Goal: Transaction & Acquisition: Purchase product/service

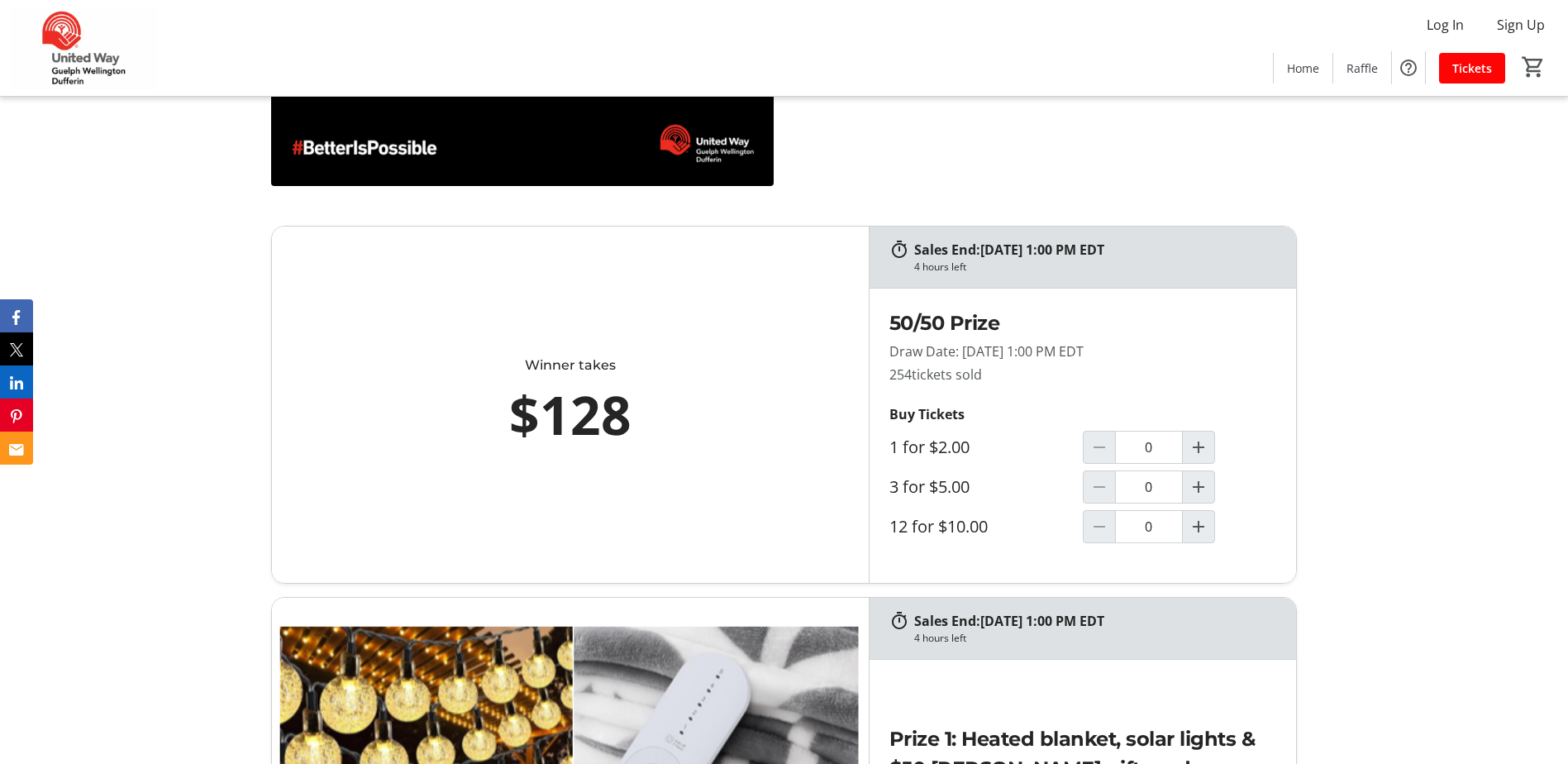
scroll to position [909, 0]
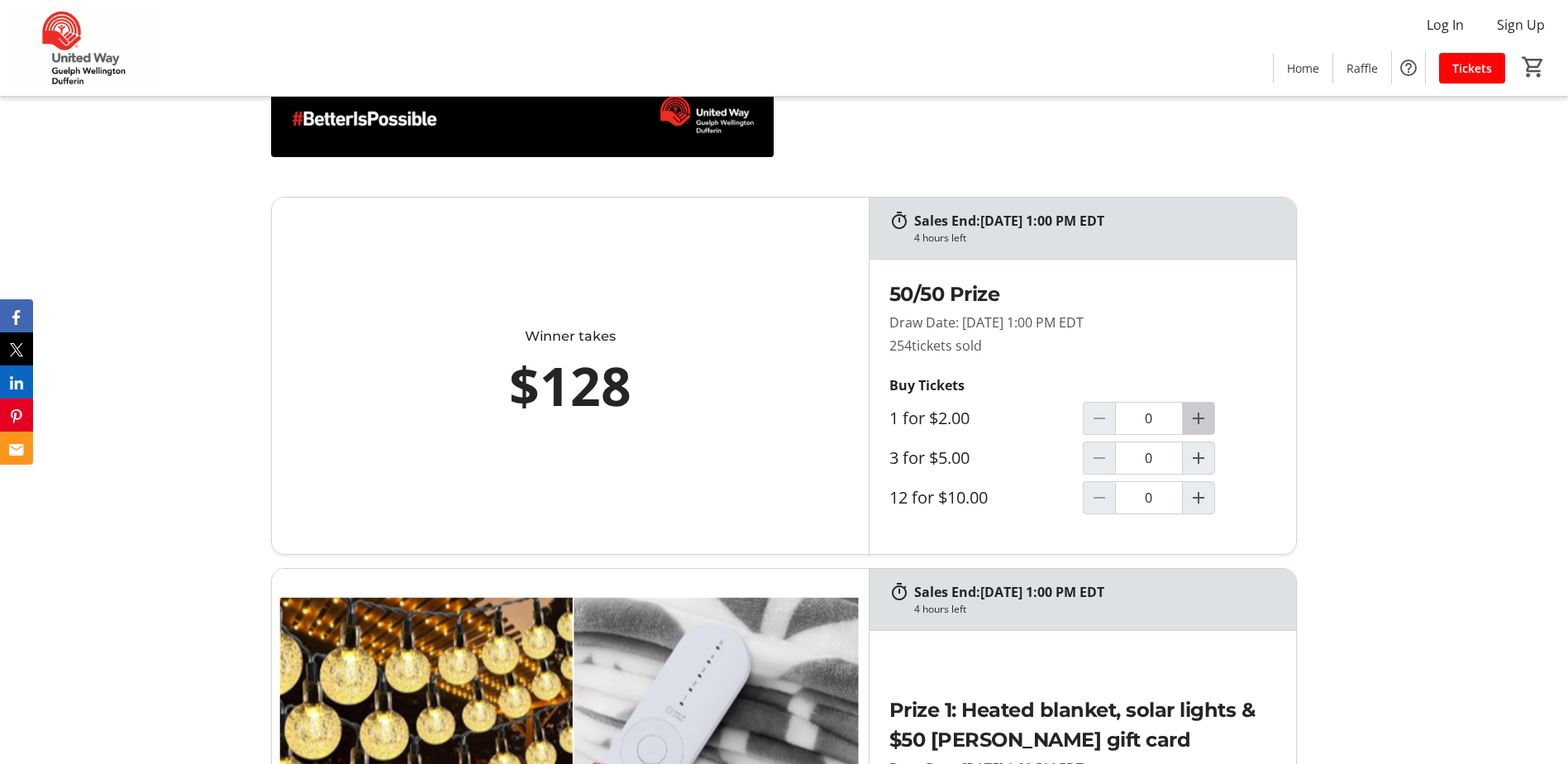
click at [1200, 422] on mat-icon "Increment by one" at bounding box center [1198, 417] width 20 height 20
type input "1"
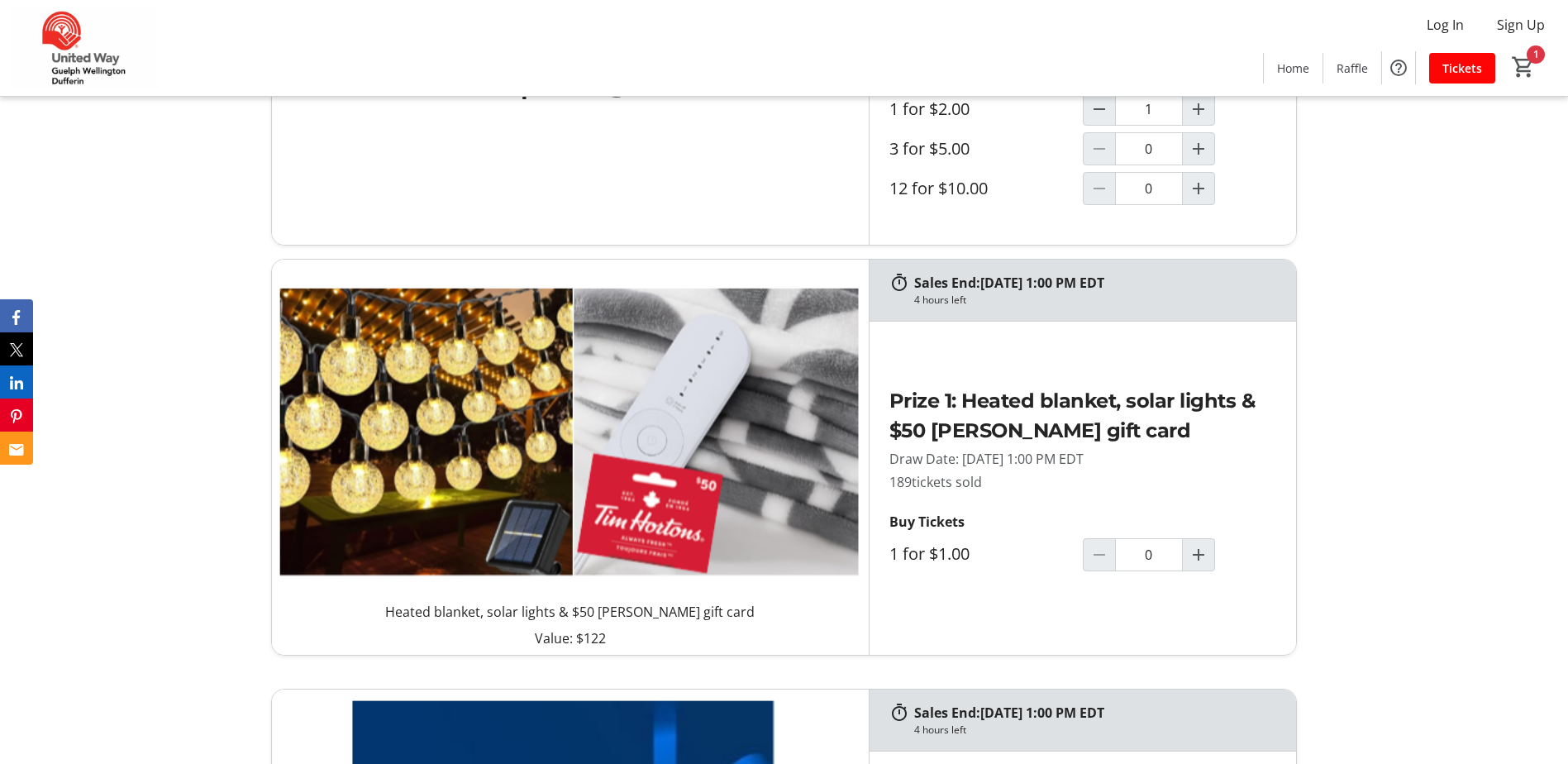
scroll to position [1240, 0]
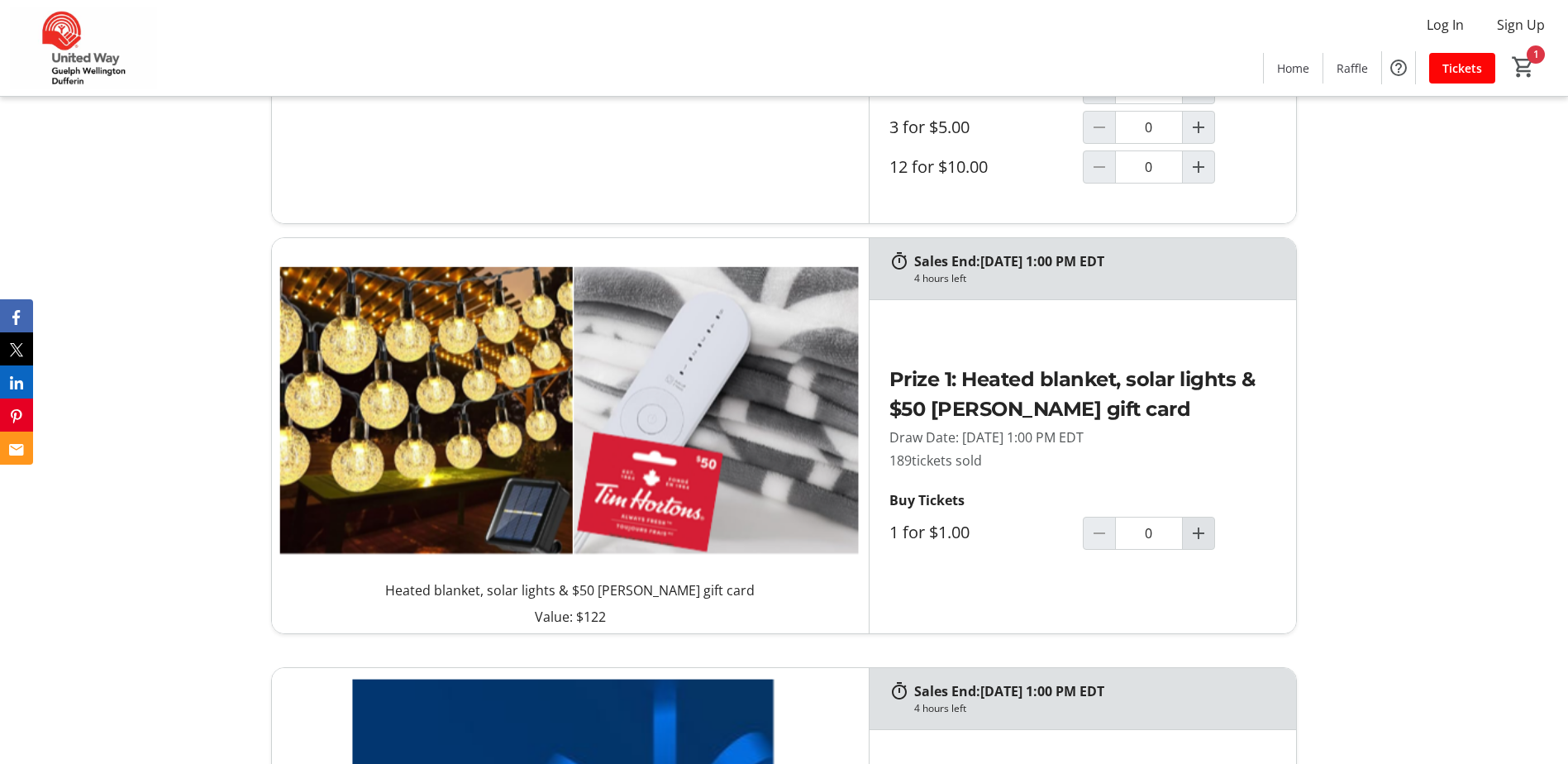
click at [1198, 528] on mat-icon "Increment by one" at bounding box center [1198, 533] width 20 height 20
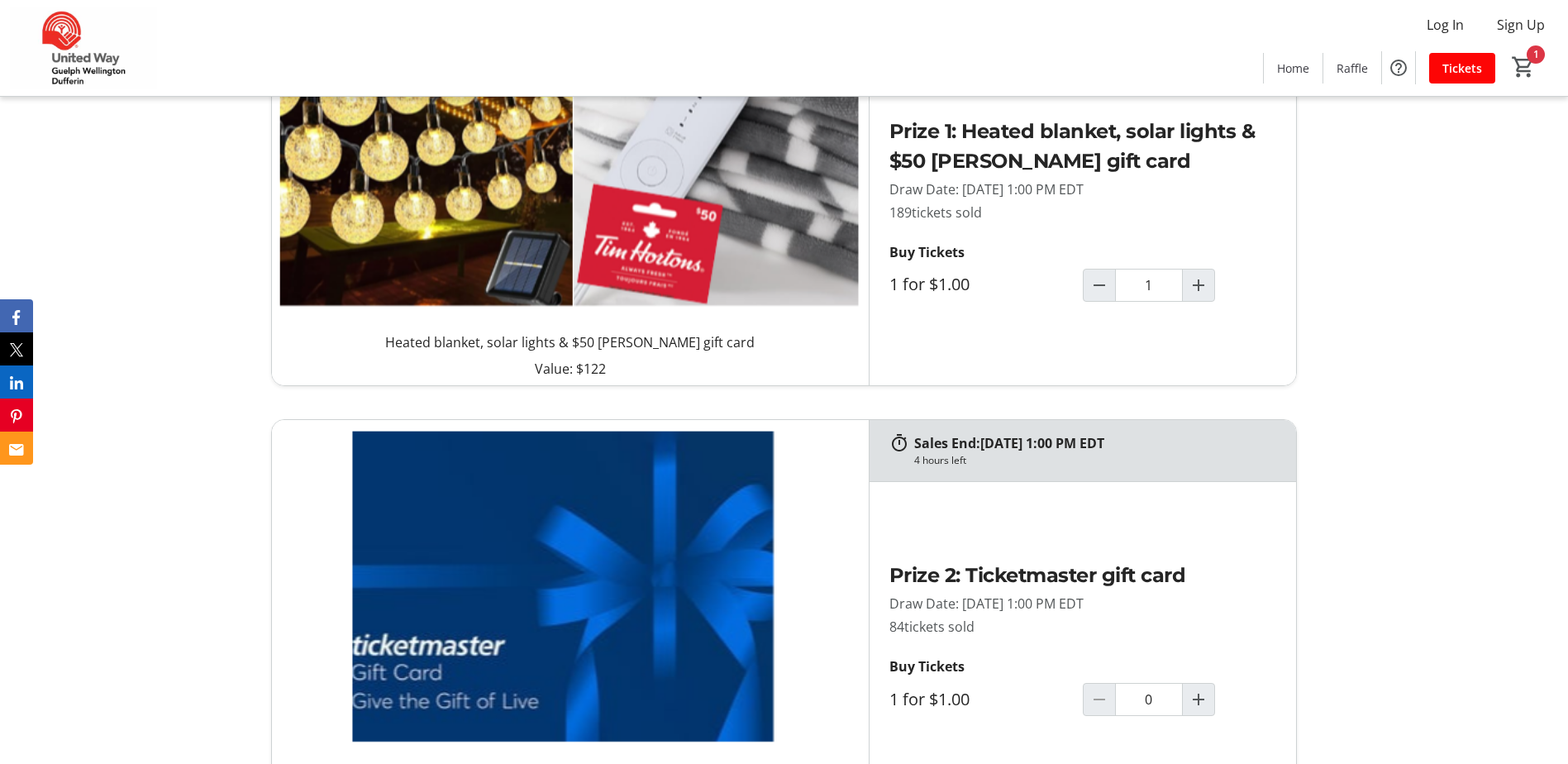
type input "1"
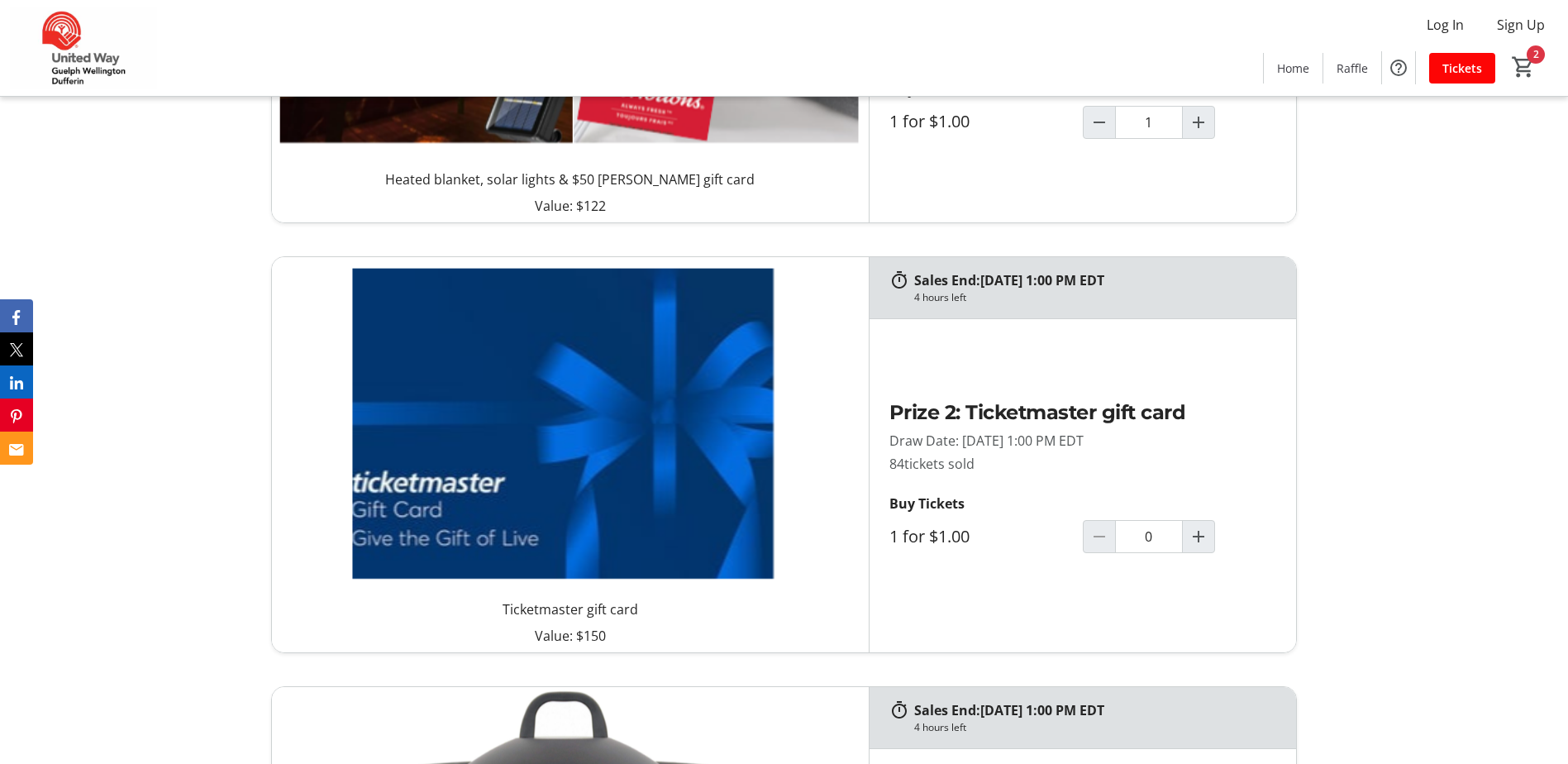
scroll to position [1736, 0]
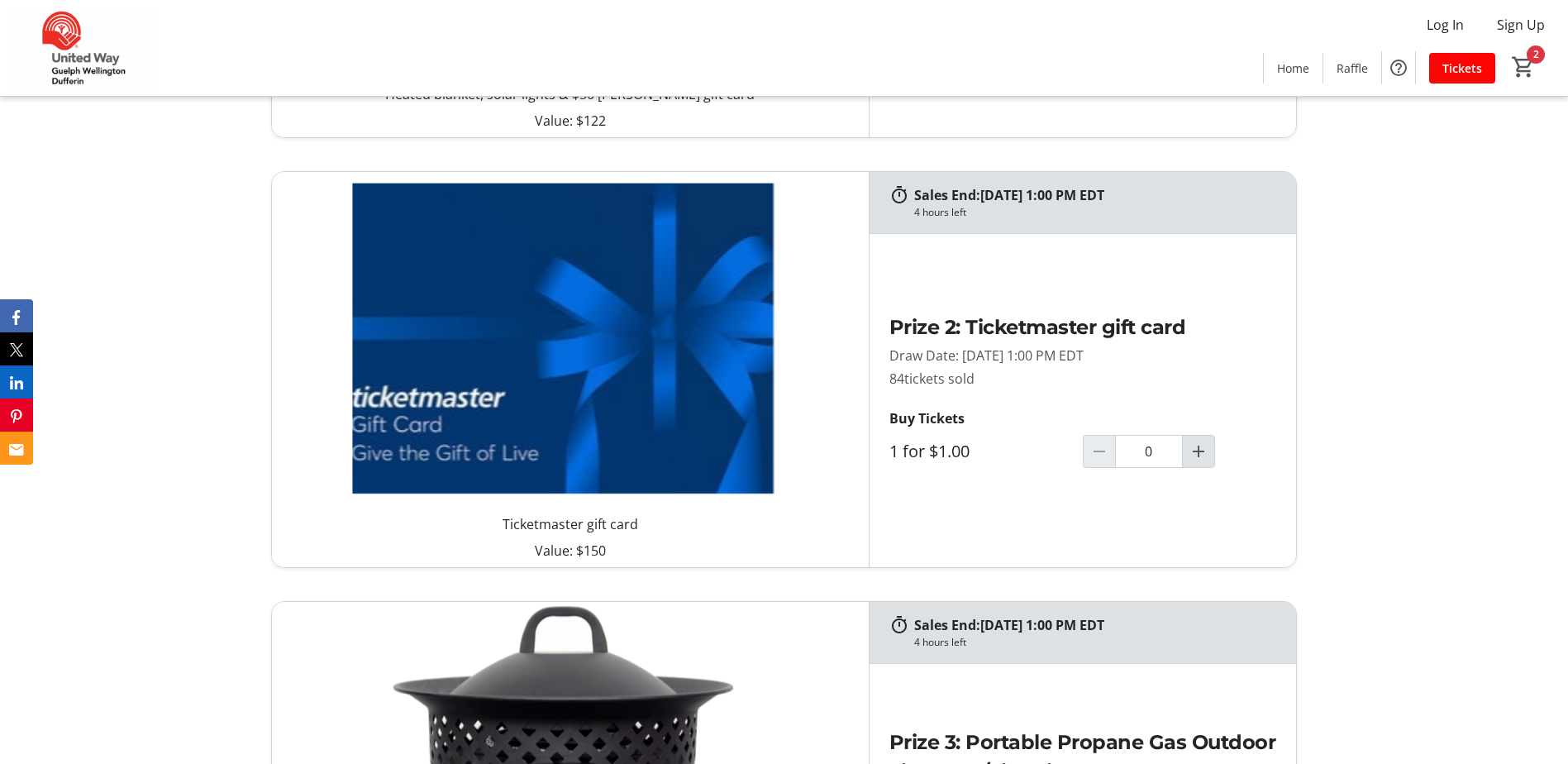
click at [1207, 455] on mat-icon "Increment by one" at bounding box center [1198, 450] width 20 height 20
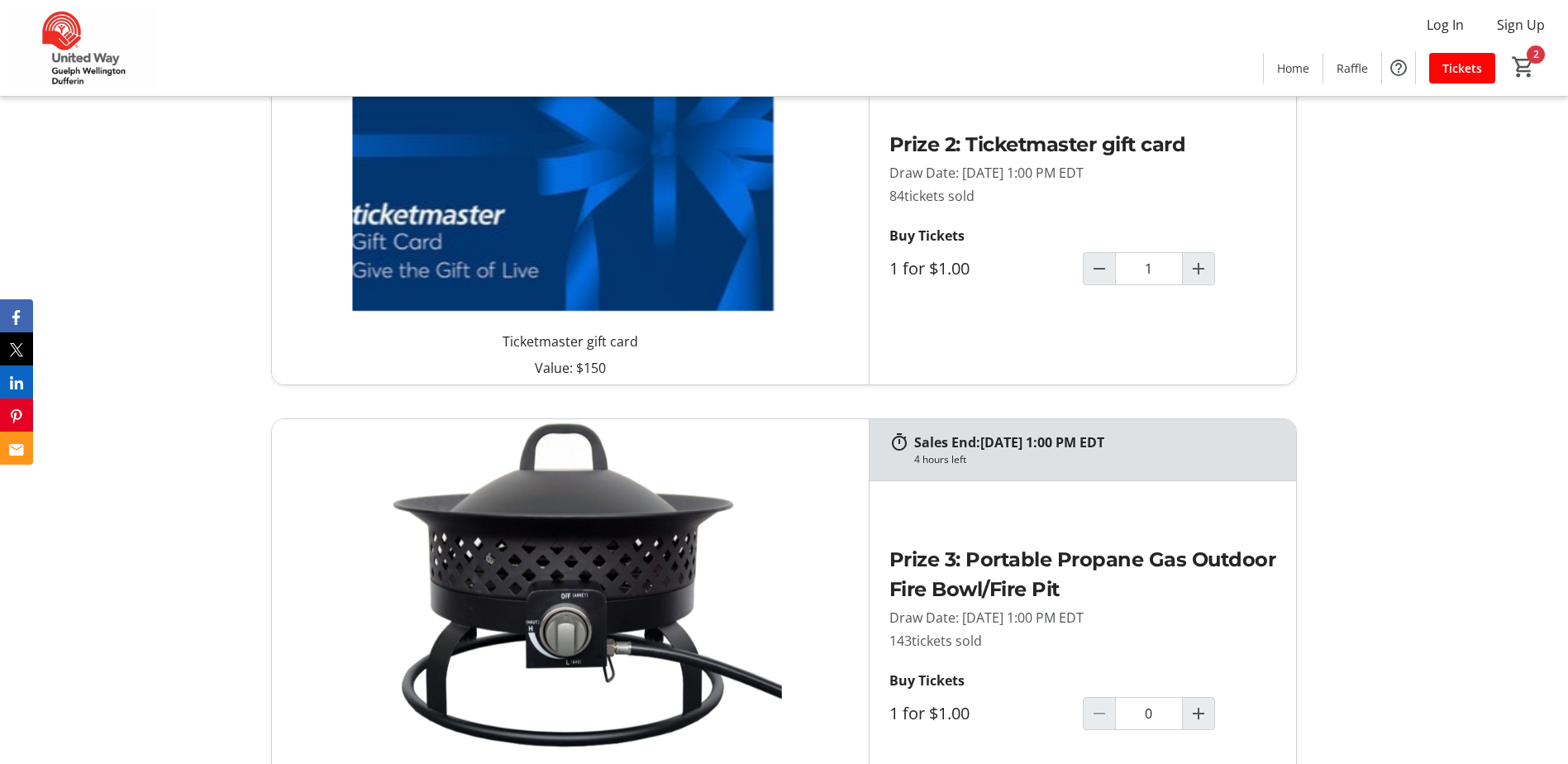
scroll to position [1983, 0]
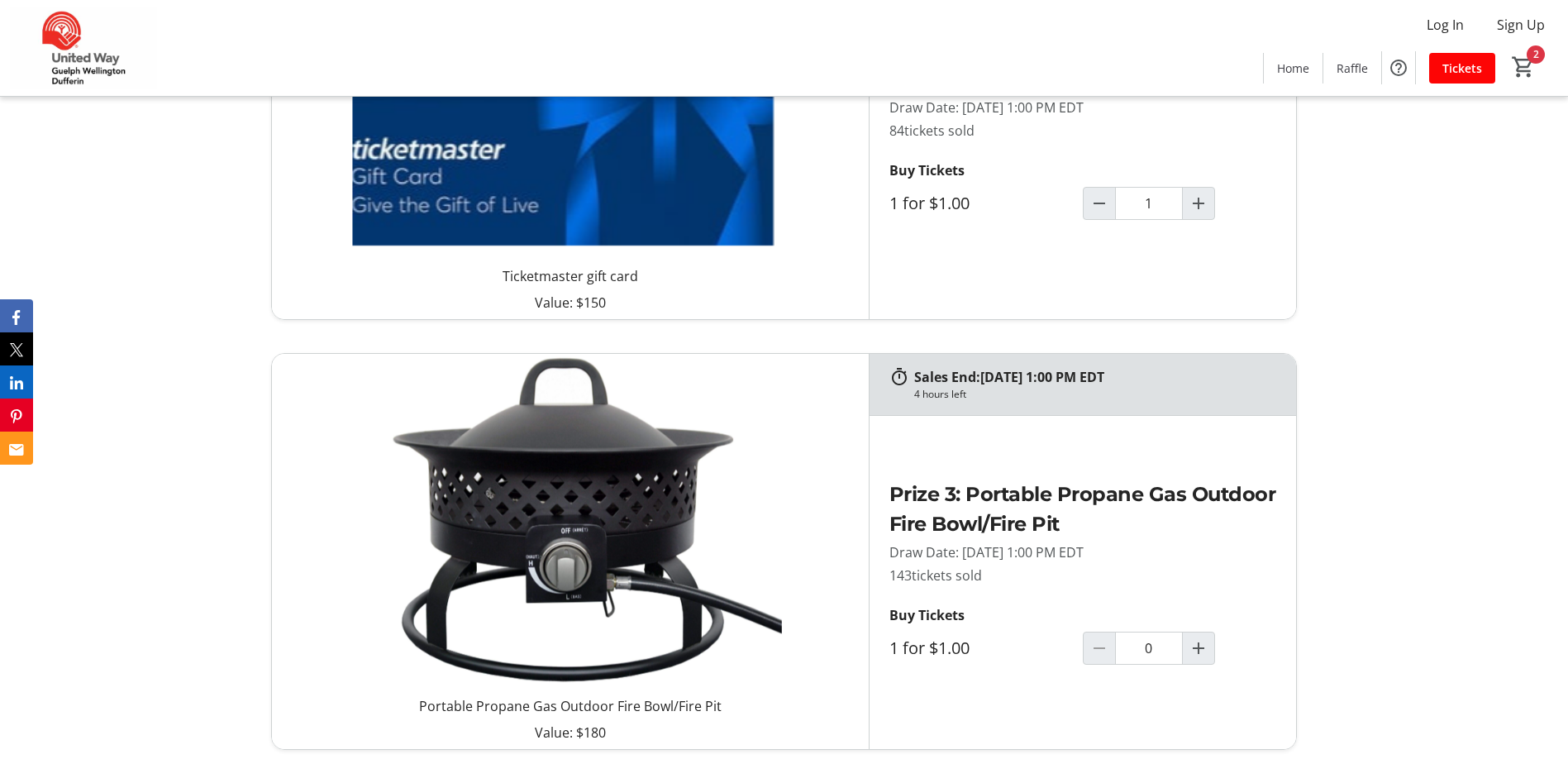
type input "1"
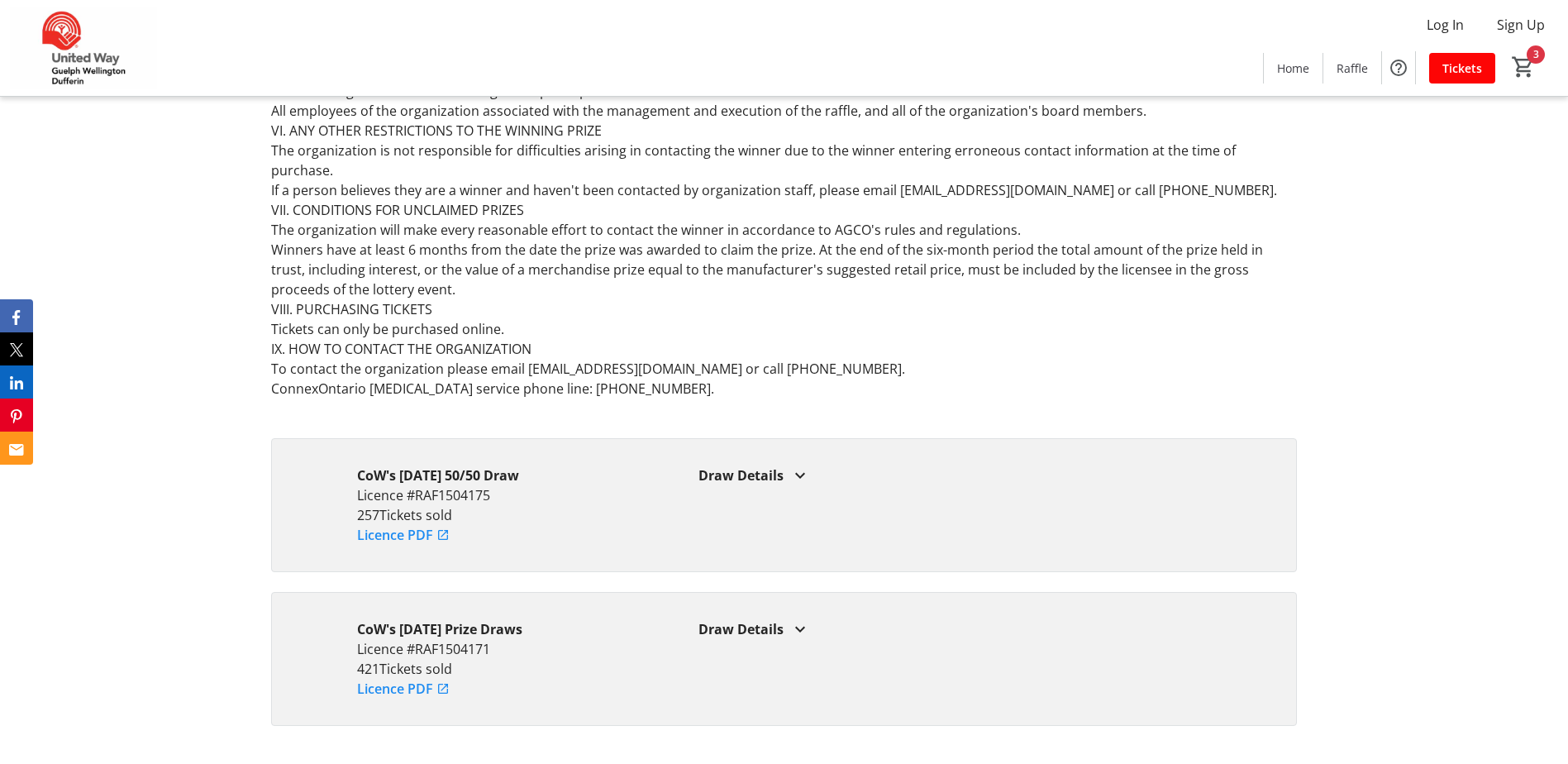
scroll to position [4953, 0]
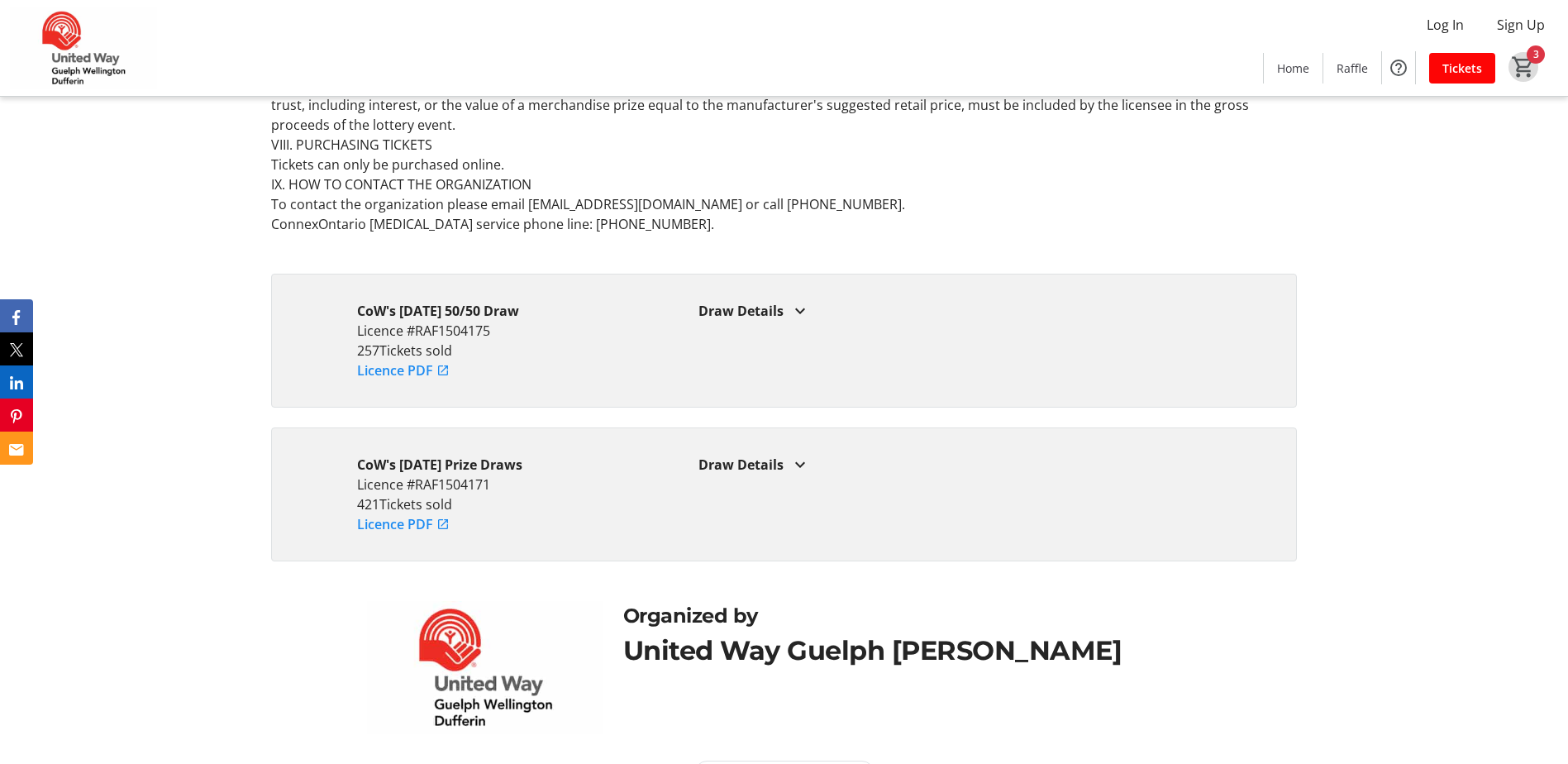
click at [1529, 58] on mat-icon "3" at bounding box center [1524, 67] width 25 height 25
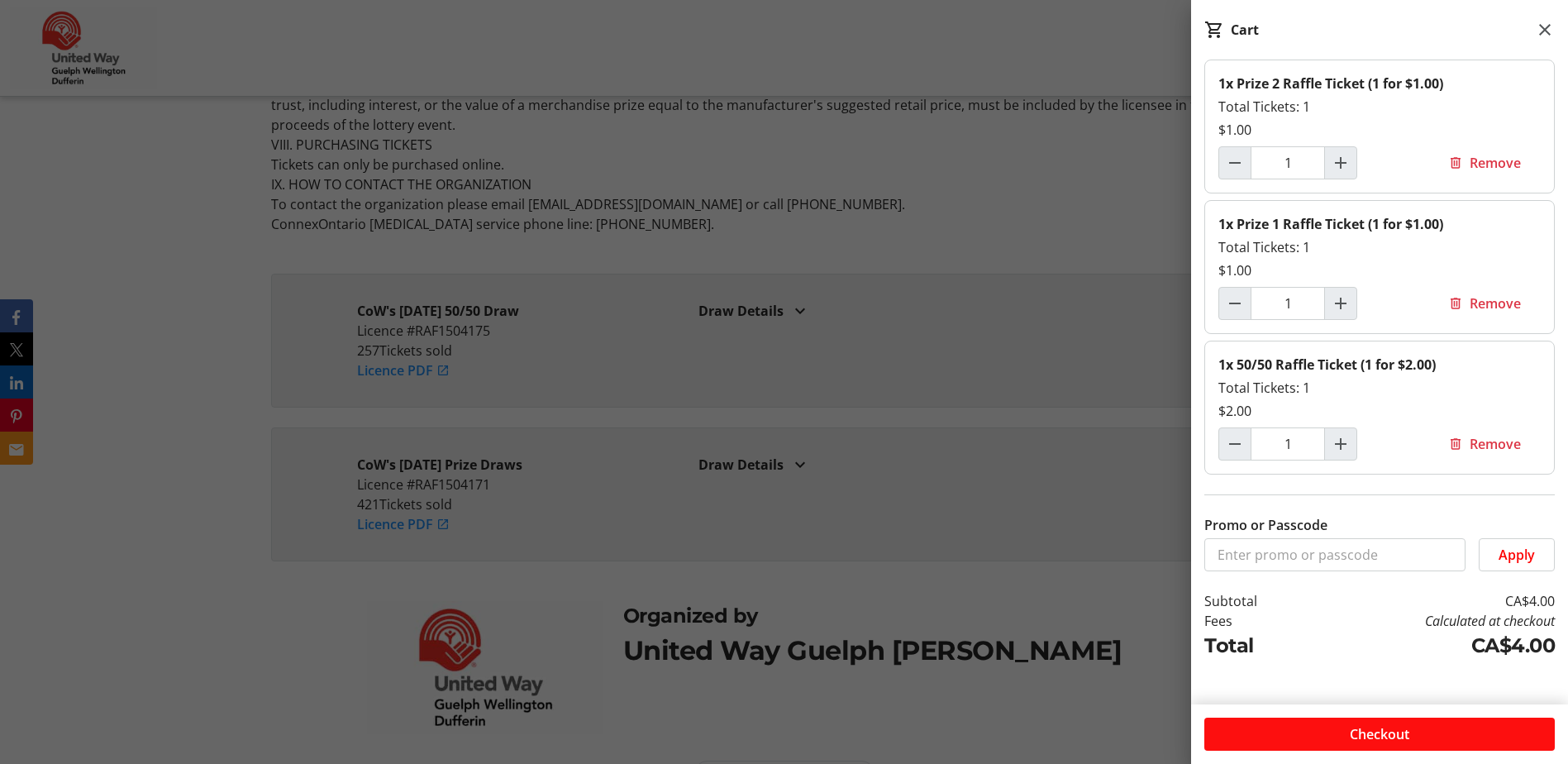
click at [1396, 737] on span "Checkout" at bounding box center [1379, 734] width 60 height 20
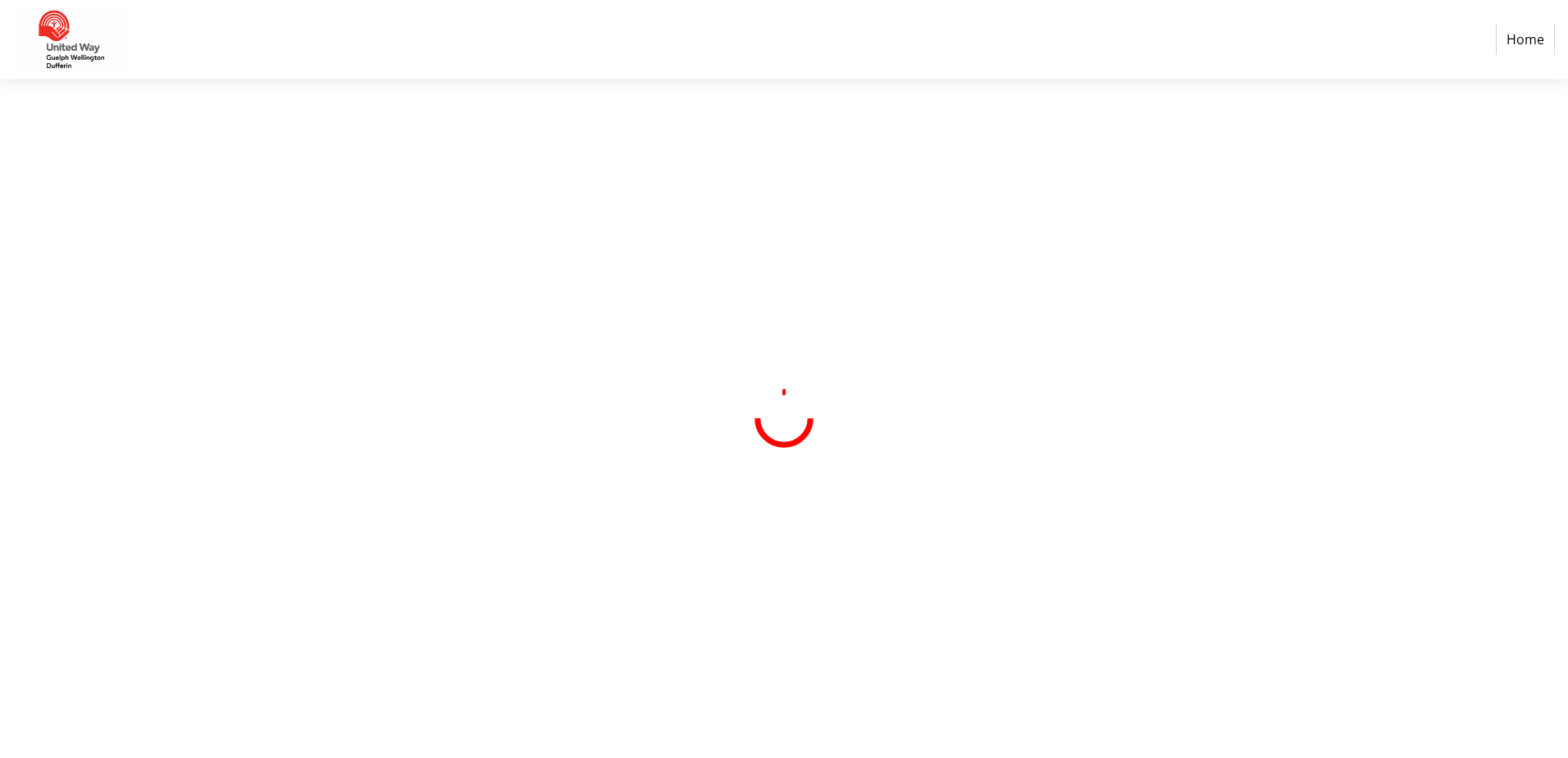
select select "CA"
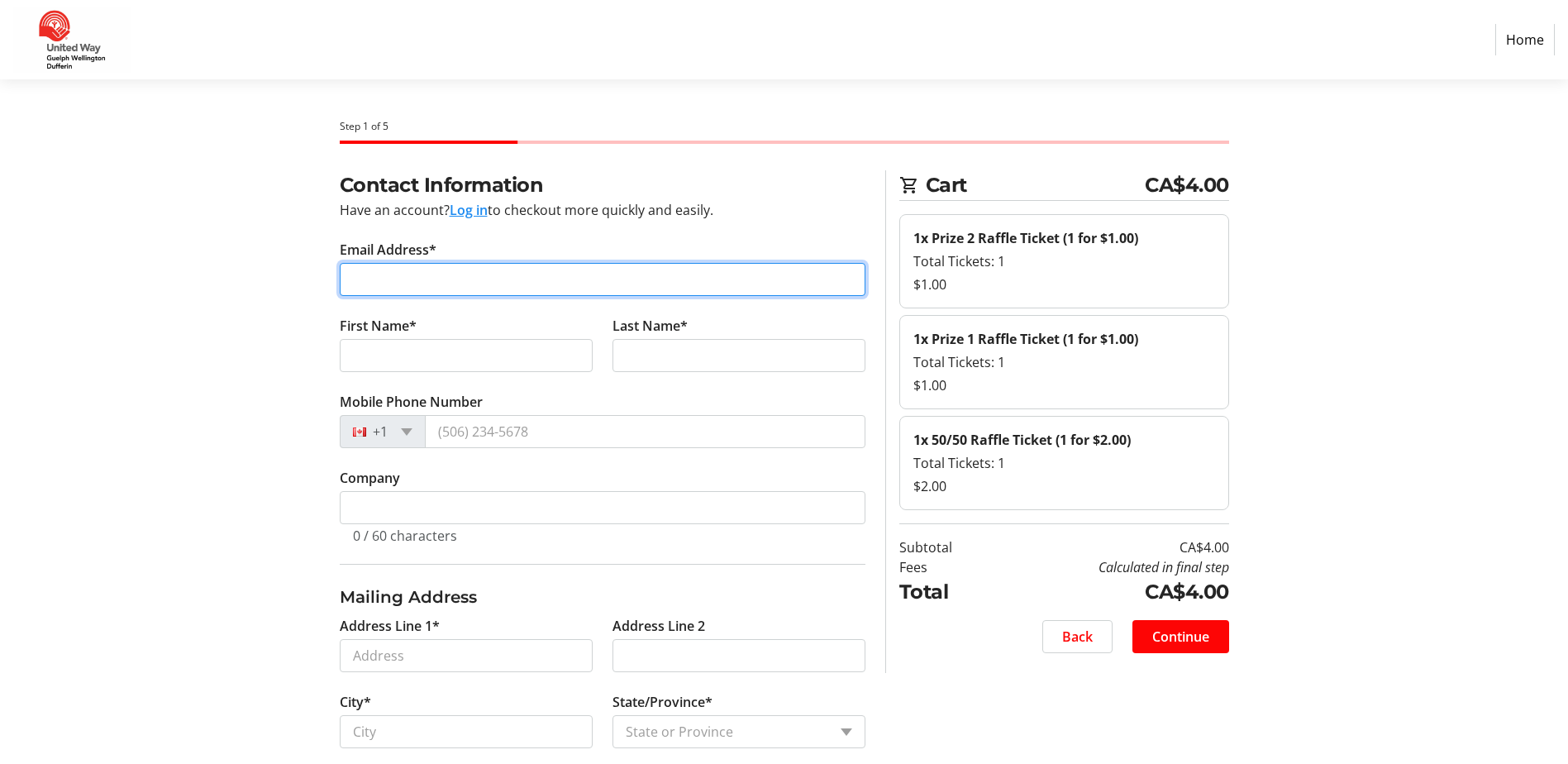
click at [381, 268] on input "Email Address*" at bounding box center [603, 279] width 526 height 33
type input "[EMAIL_ADDRESS][DOMAIN_NAME]"
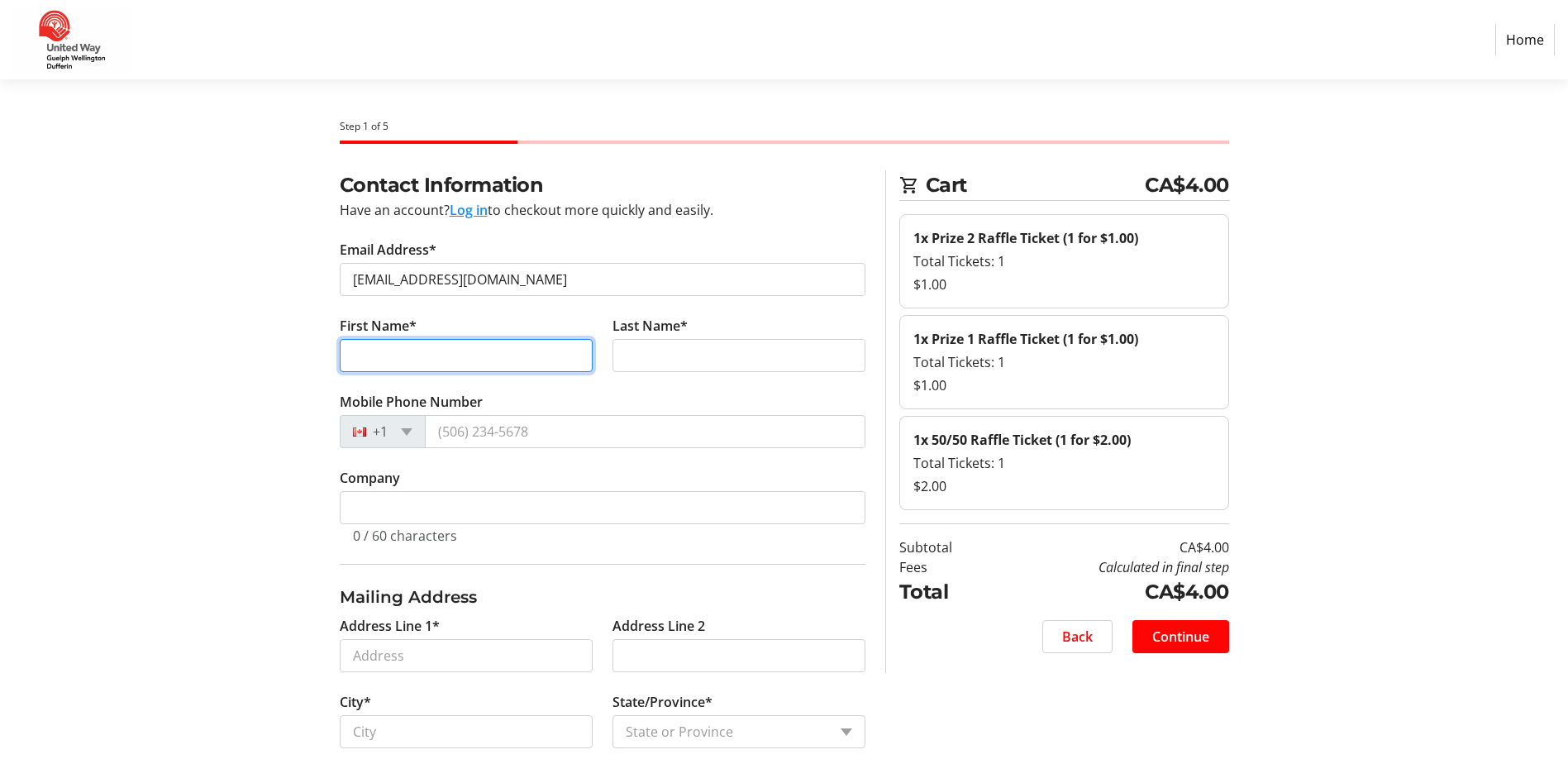
type input "[PERSON_NAME]"
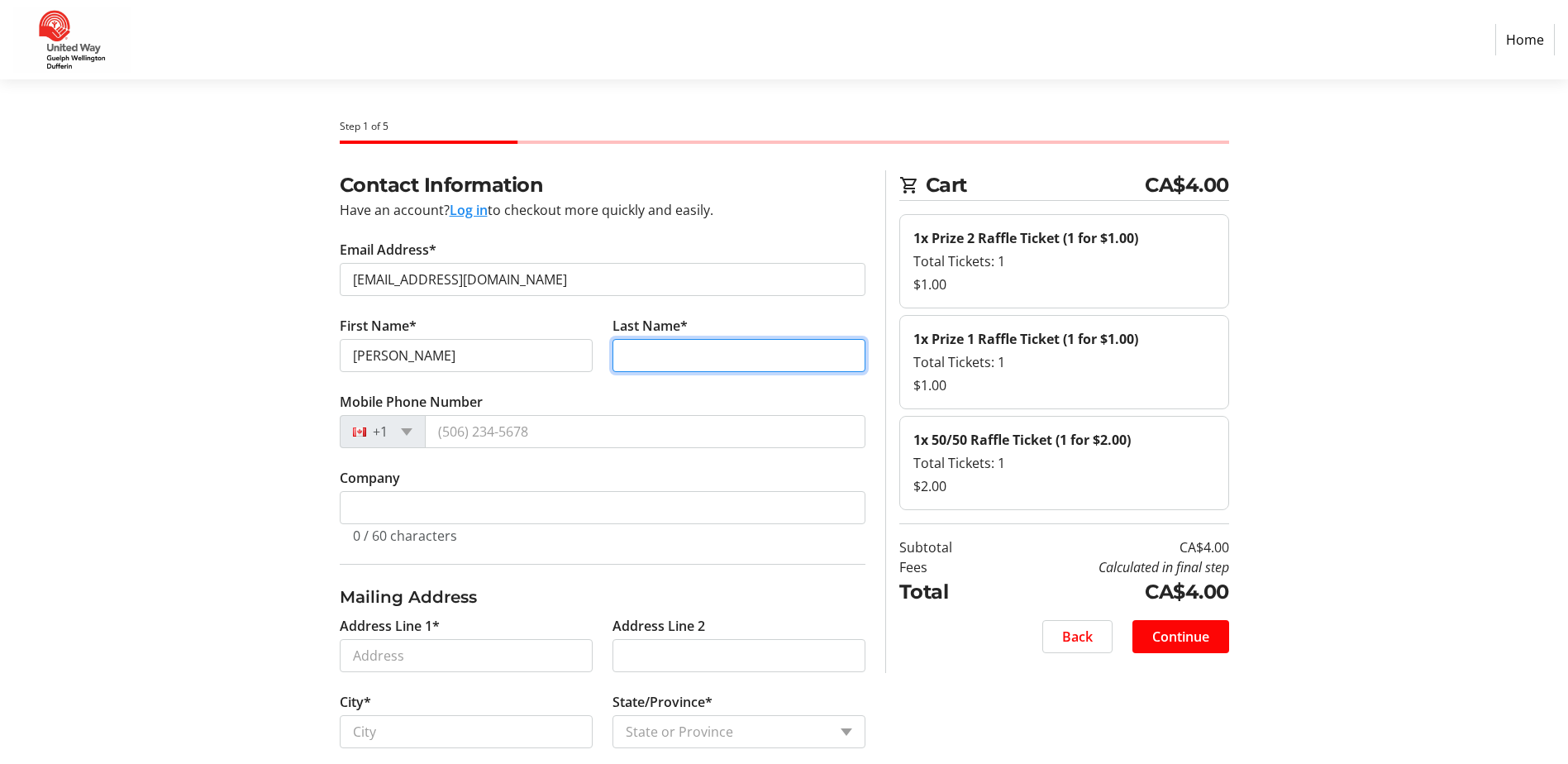
type input "[PERSON_NAME]"
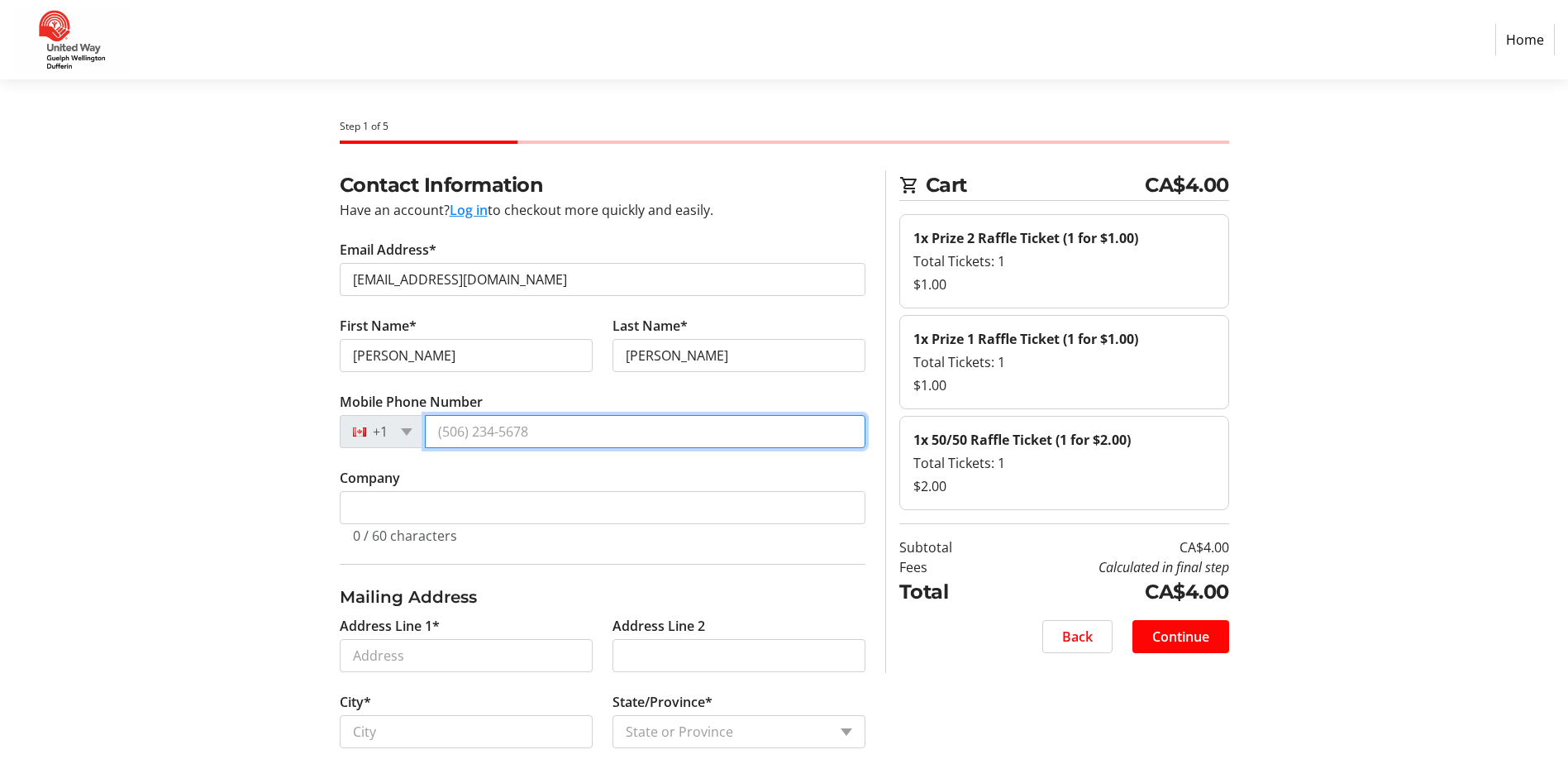
type input "[PHONE_NUMBER]"
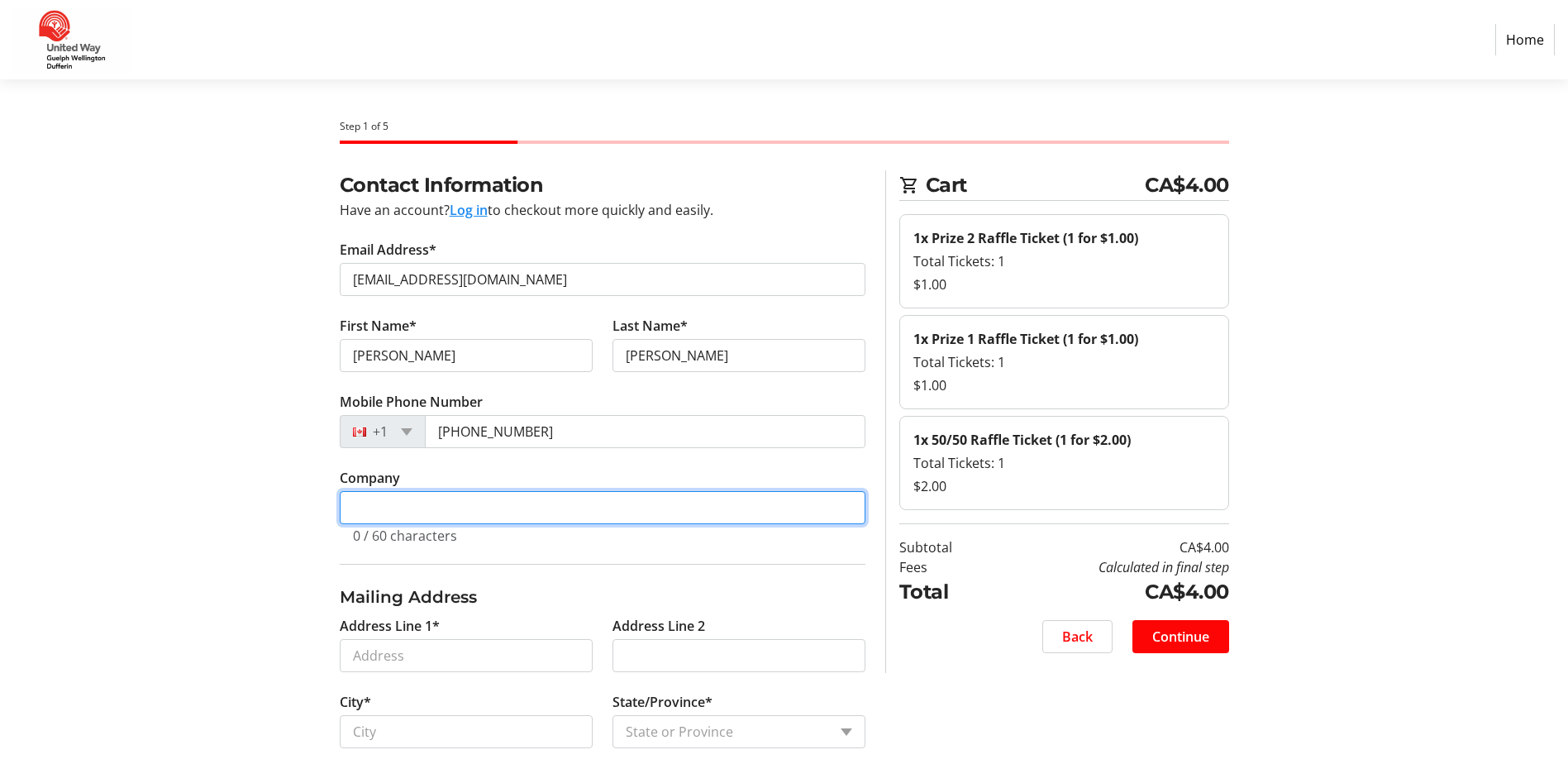
type input "County of [GEOGRAPHIC_DATA] - [GEOGRAPHIC_DATA] Works"
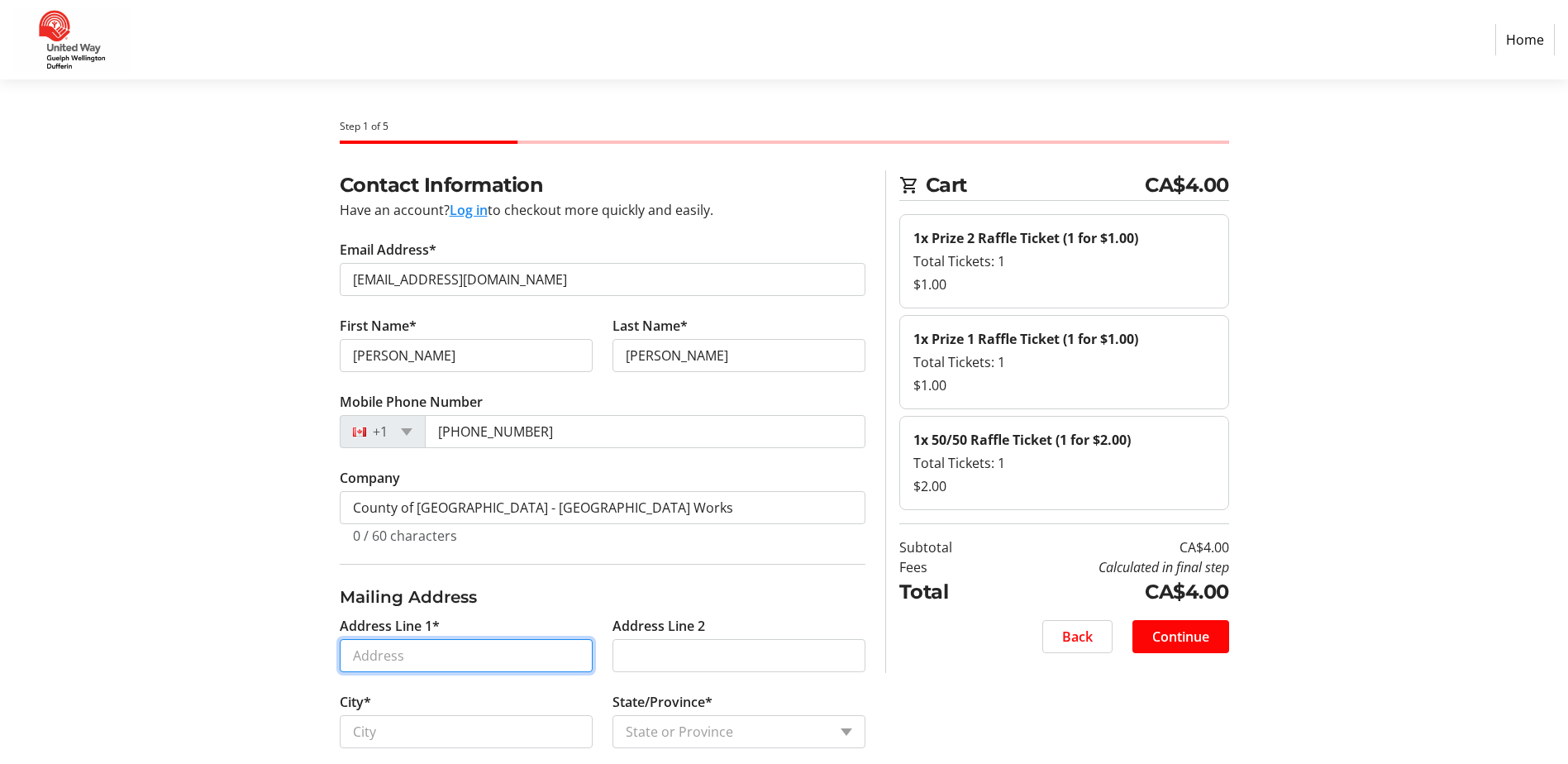
type input "[STREET_ADDRESS]"
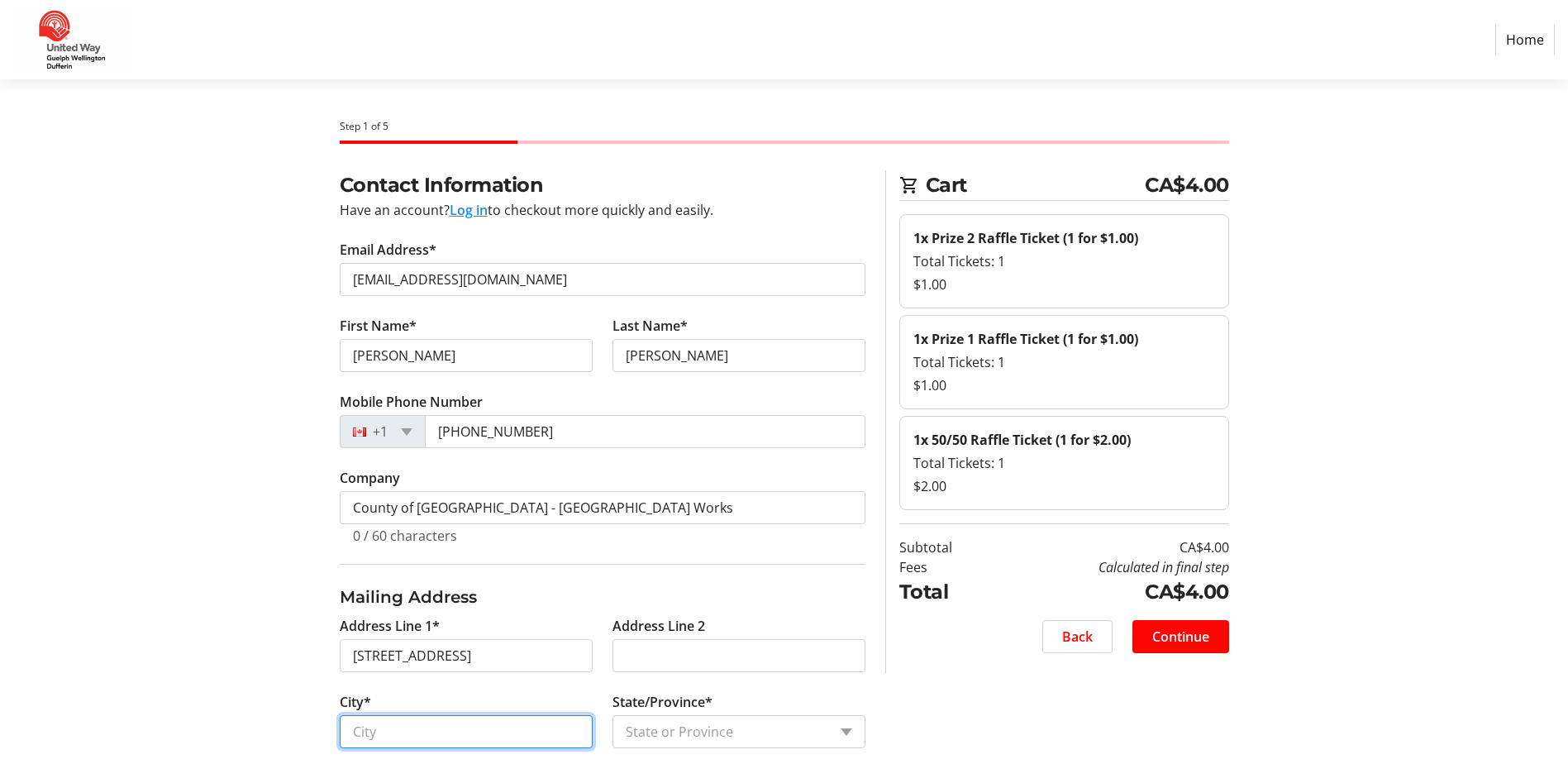
type input "Guelph"
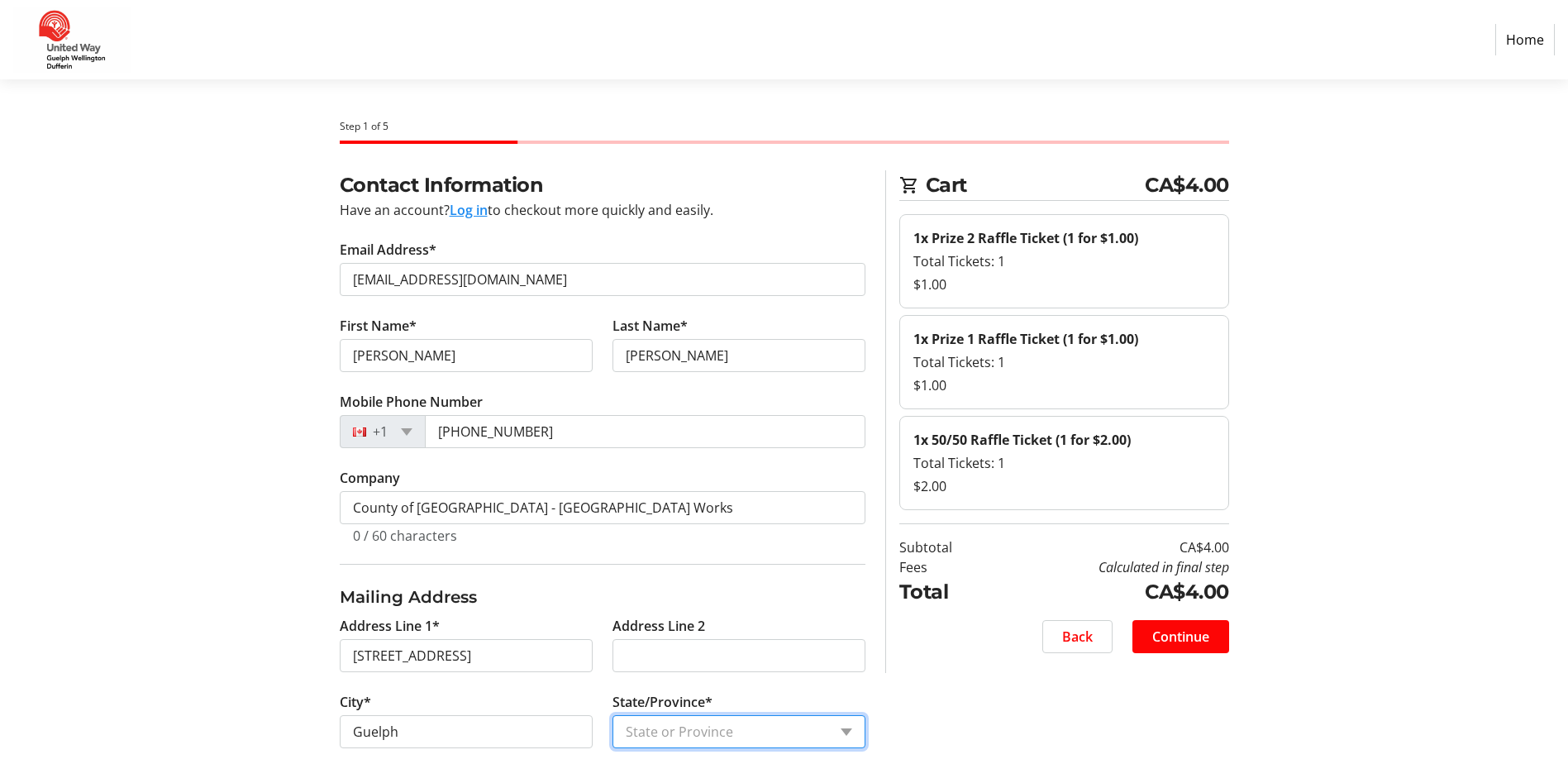
select select "ON"
type input "N1H 8H5"
click at [276, 427] on div "Contact Information Have an account? Log in to checkout more quickly and easily…" at bounding box center [784, 608] width 1091 height 876
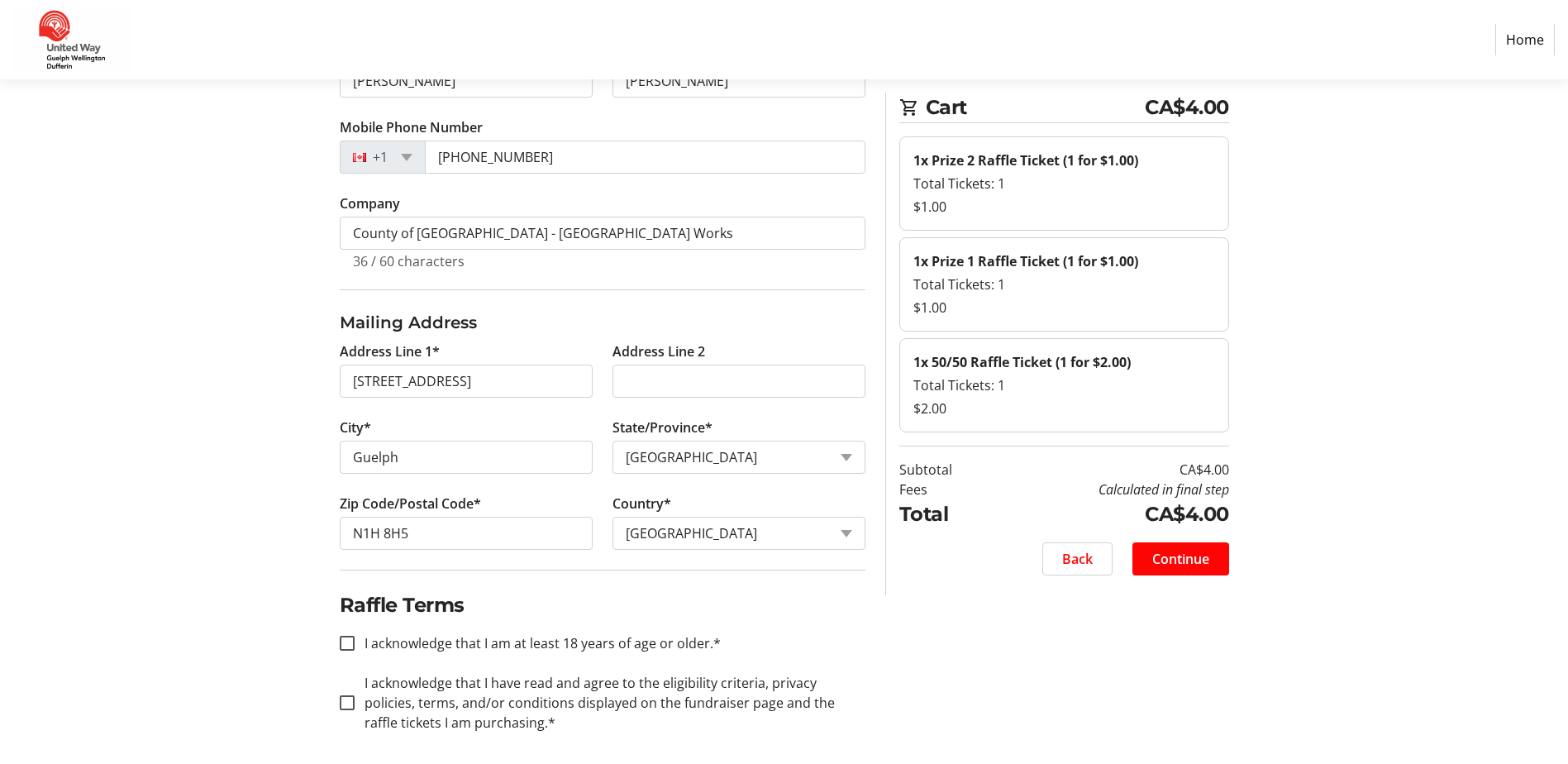
scroll to position [282, 0]
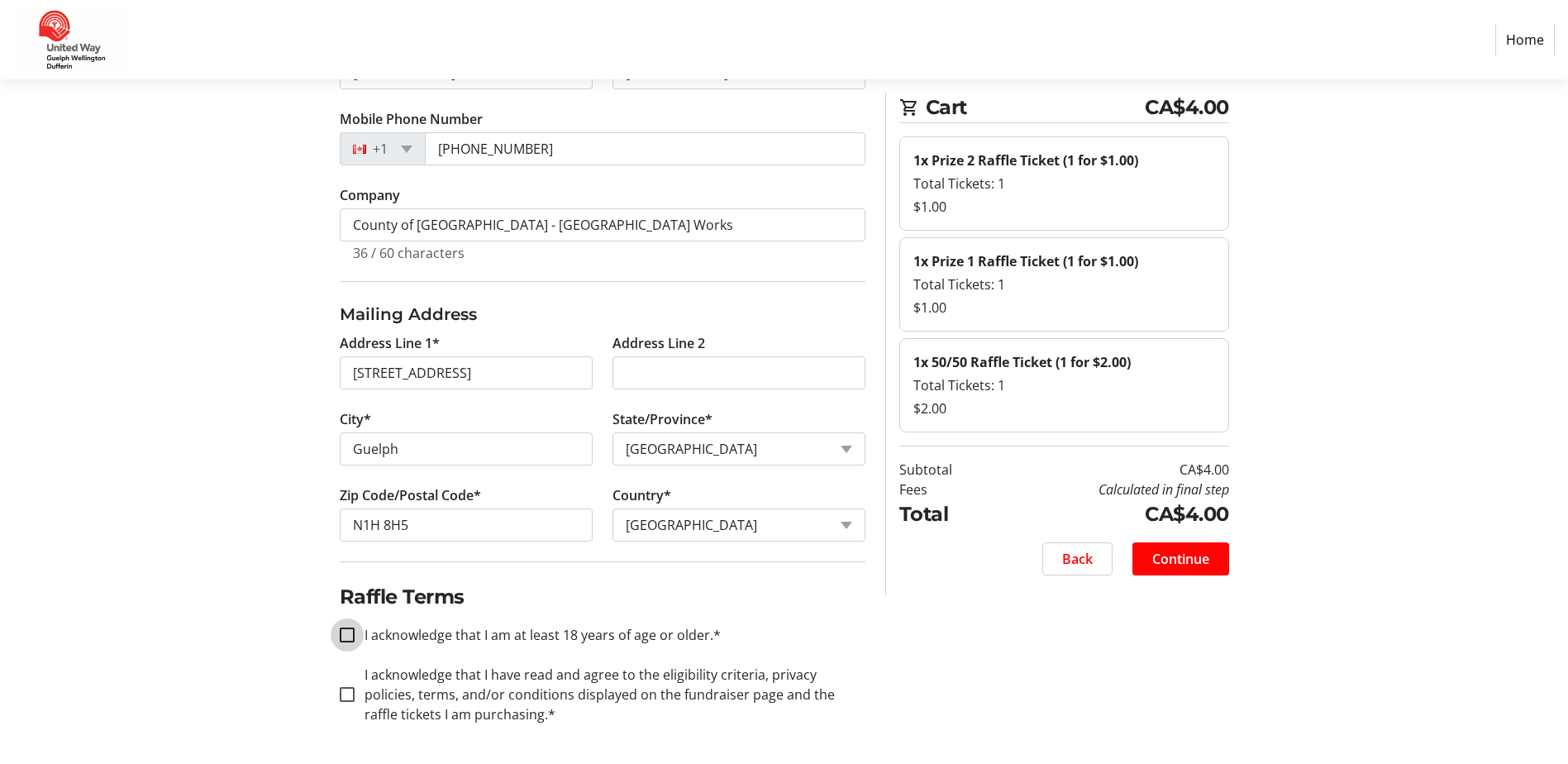
click at [341, 634] on input "I acknowledge that I am at least 18 years of age or older.*" at bounding box center [348, 635] width 15 height 15
checkbox input "true"
click at [345, 689] on input "I acknowledge that I have read and agree to the eligibility criteria, privacy p…" at bounding box center [348, 694] width 15 height 15
checkbox input "true"
click at [83, 568] on section "Step 1 of 5 Cart CA$4.00 1x Prize 2 Raffle Ticket (1 for $1.00) Total Tickets: …" at bounding box center [784, 280] width 1568 height 967
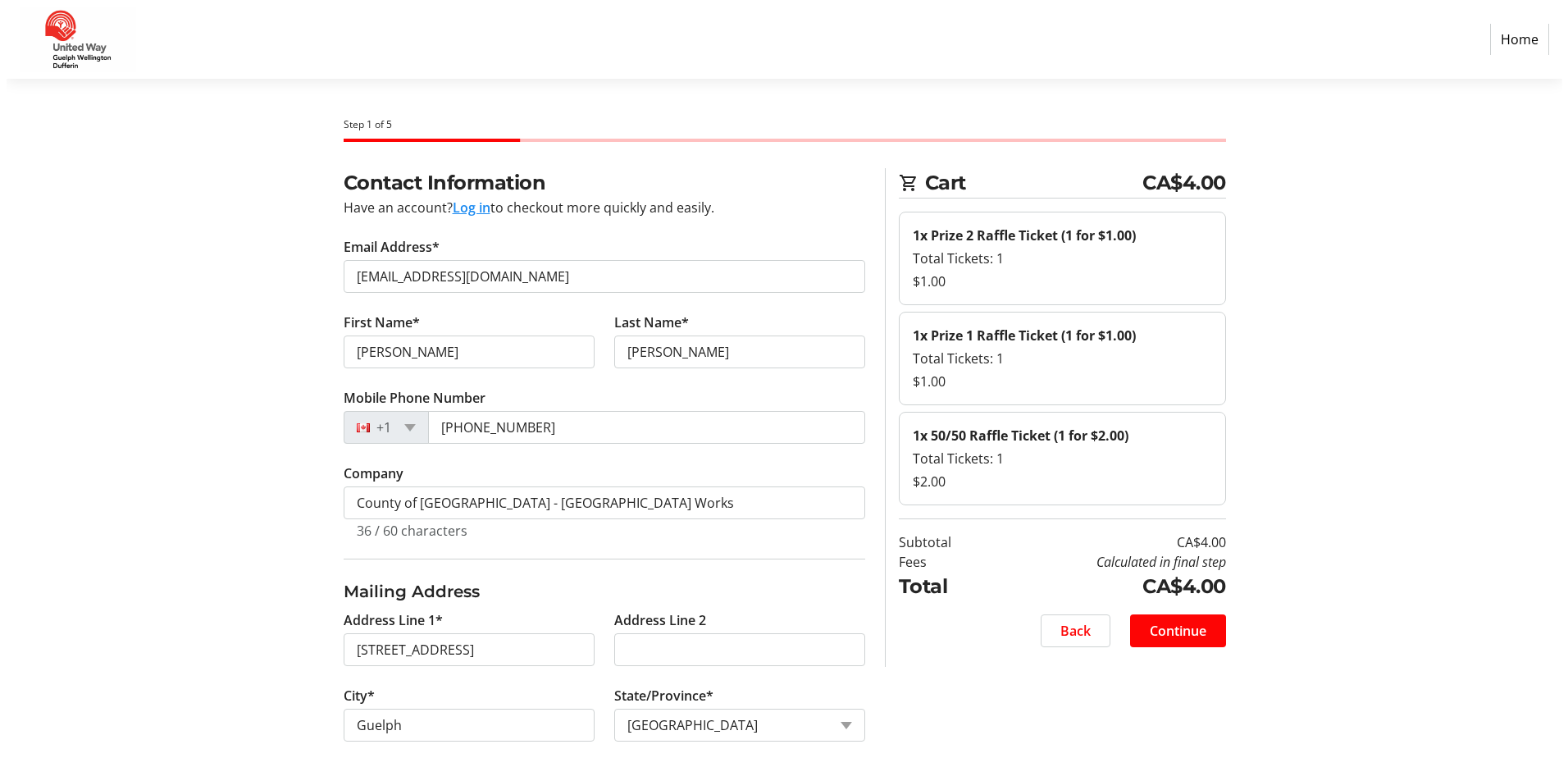
scroll to position [0, 0]
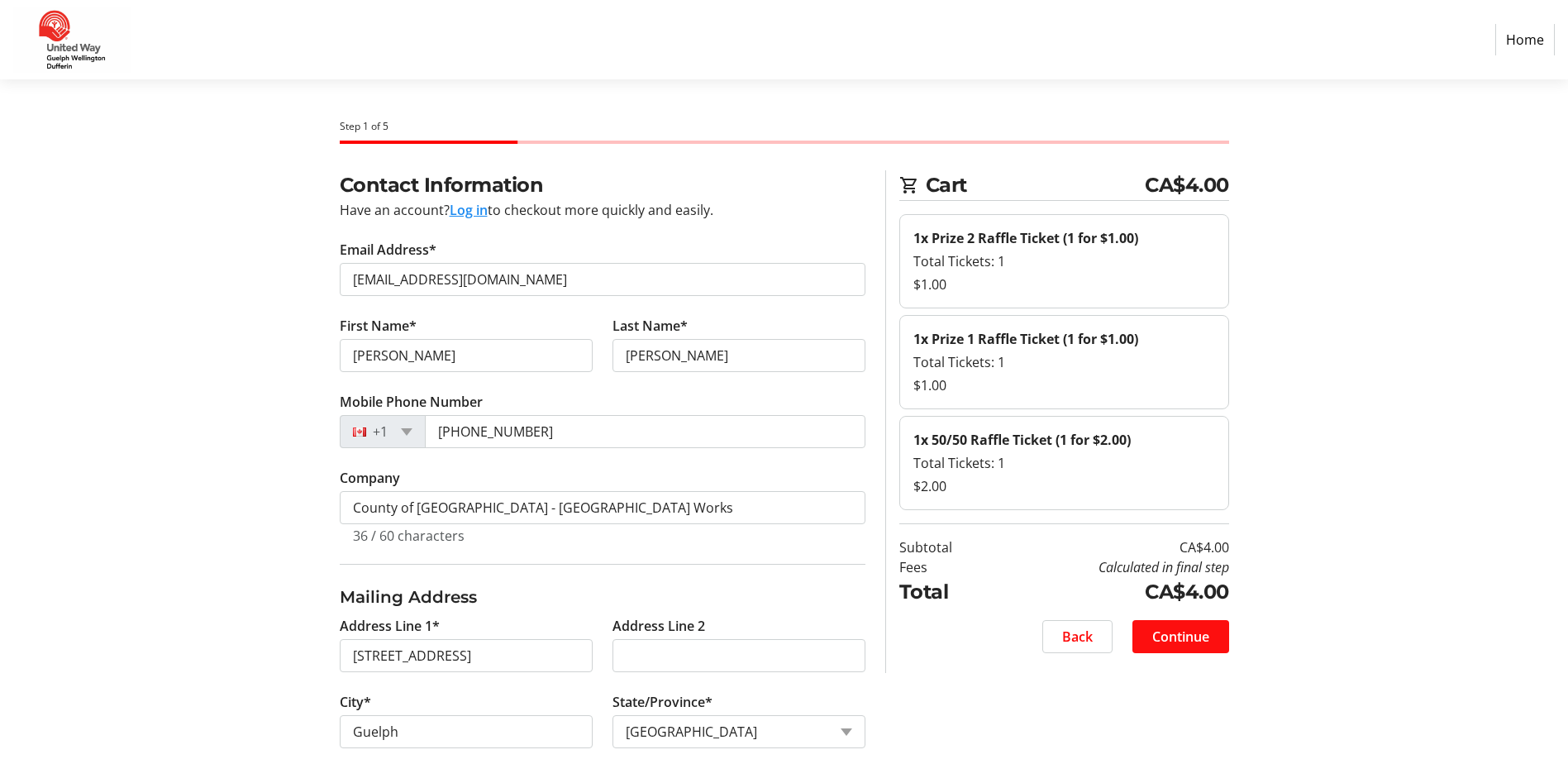
click at [1194, 634] on span "Continue" at bounding box center [1181, 636] width 57 height 20
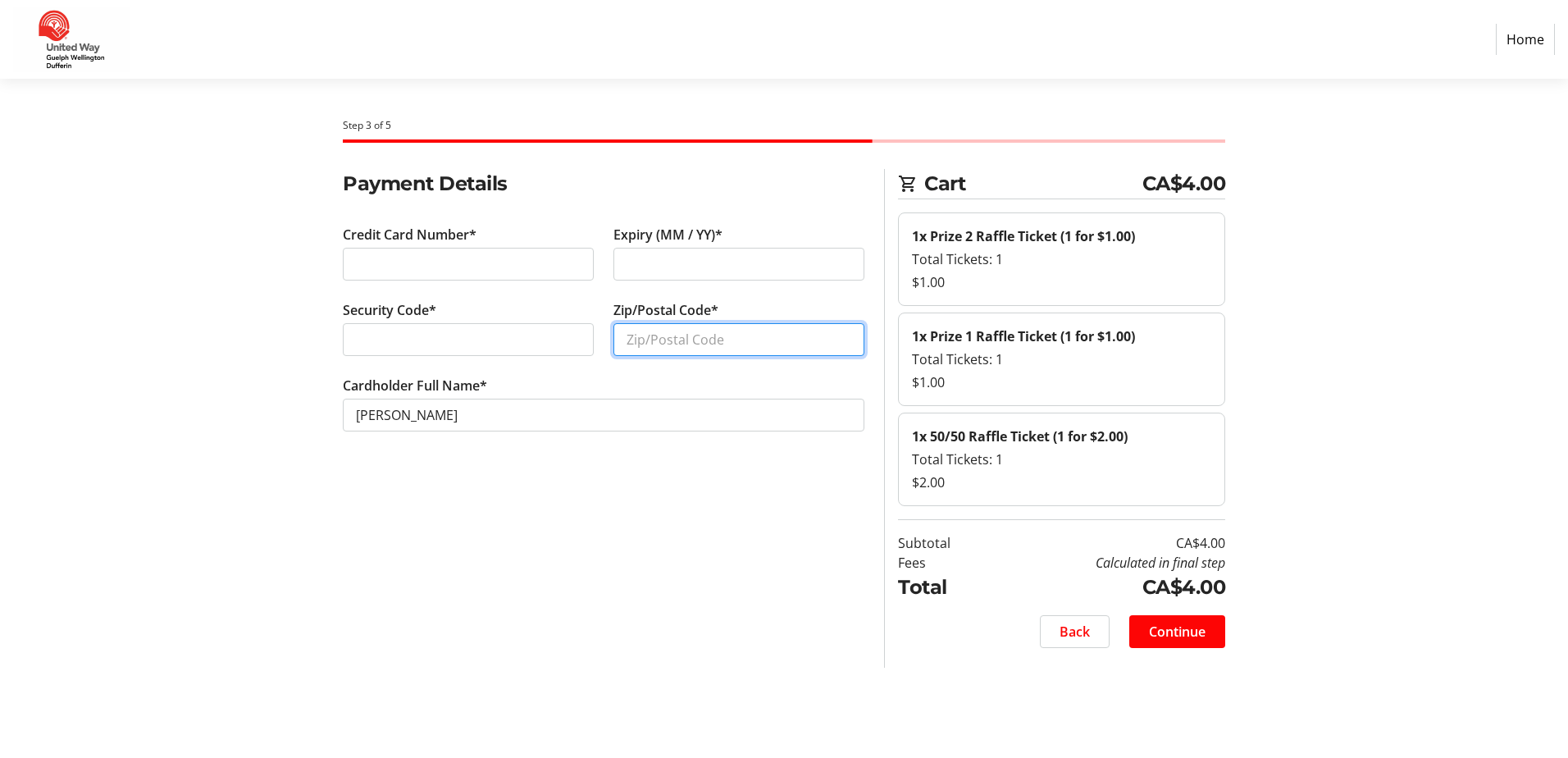
click at [634, 339] on input "Zip/Postal Code*" at bounding box center [739, 339] width 251 height 33
type input "N1H 8H5"
click at [1175, 628] on span "Continue" at bounding box center [1177, 631] width 56 height 20
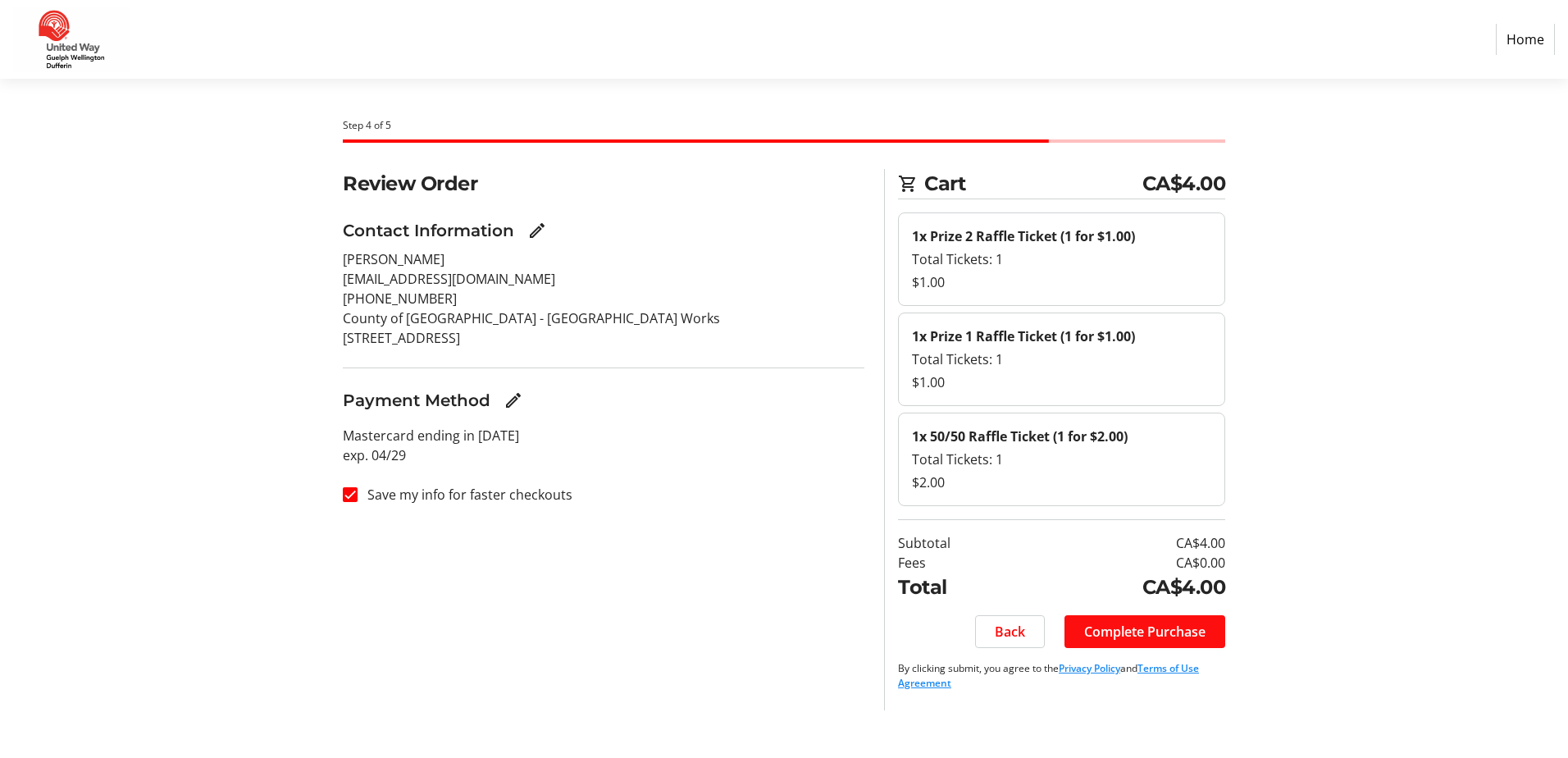
click at [1179, 633] on span "Complete Purchase" at bounding box center [1145, 631] width 122 height 20
